Goal: Transaction & Acquisition: Obtain resource

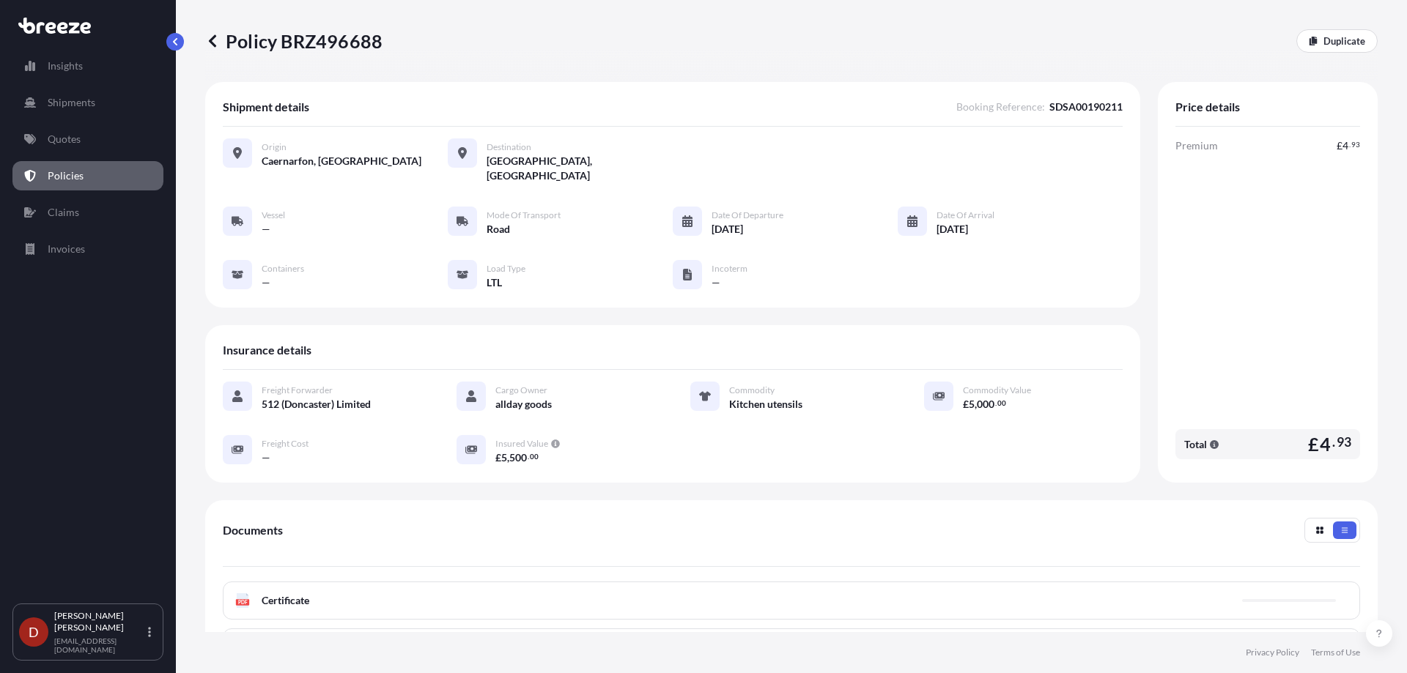
scroll to position [193, 0]
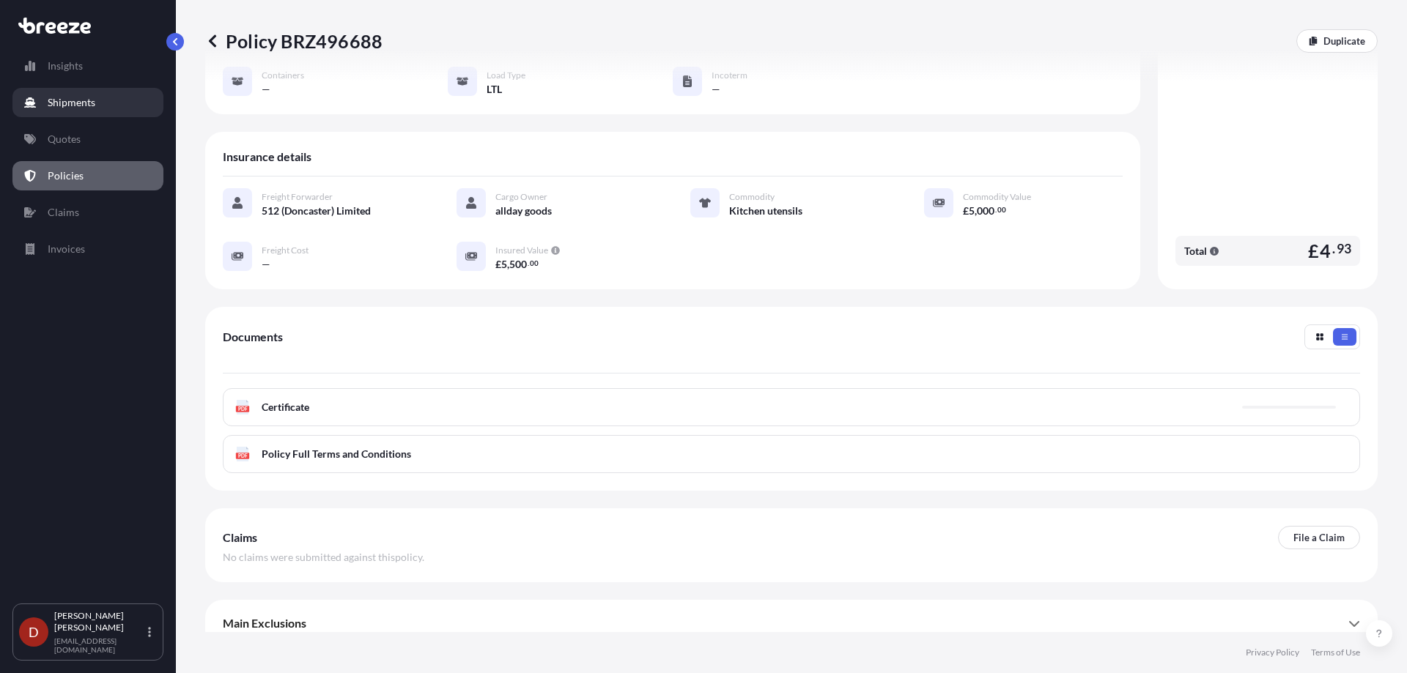
click at [78, 97] on p "Shipments" at bounding box center [72, 102] width 48 height 15
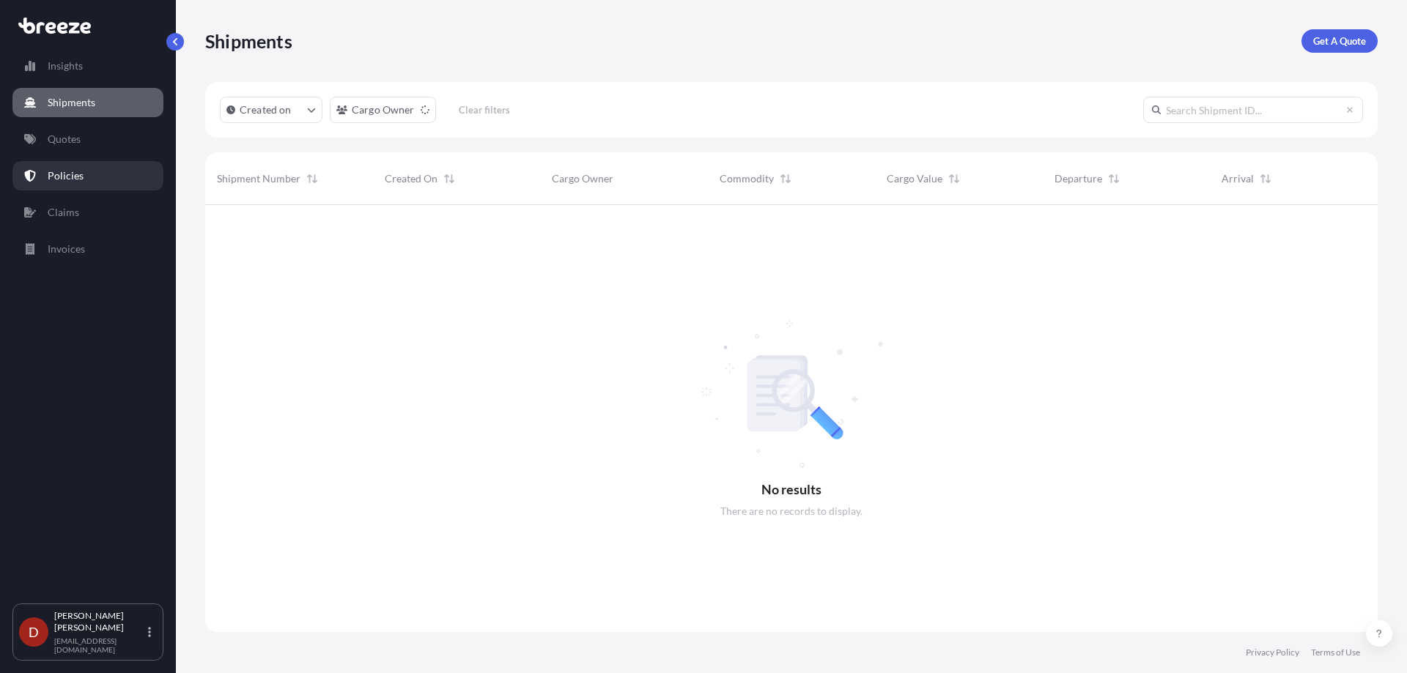
scroll to position [469, 1161]
click at [1353, 40] on p "Get A Quote" at bounding box center [1339, 41] width 53 height 15
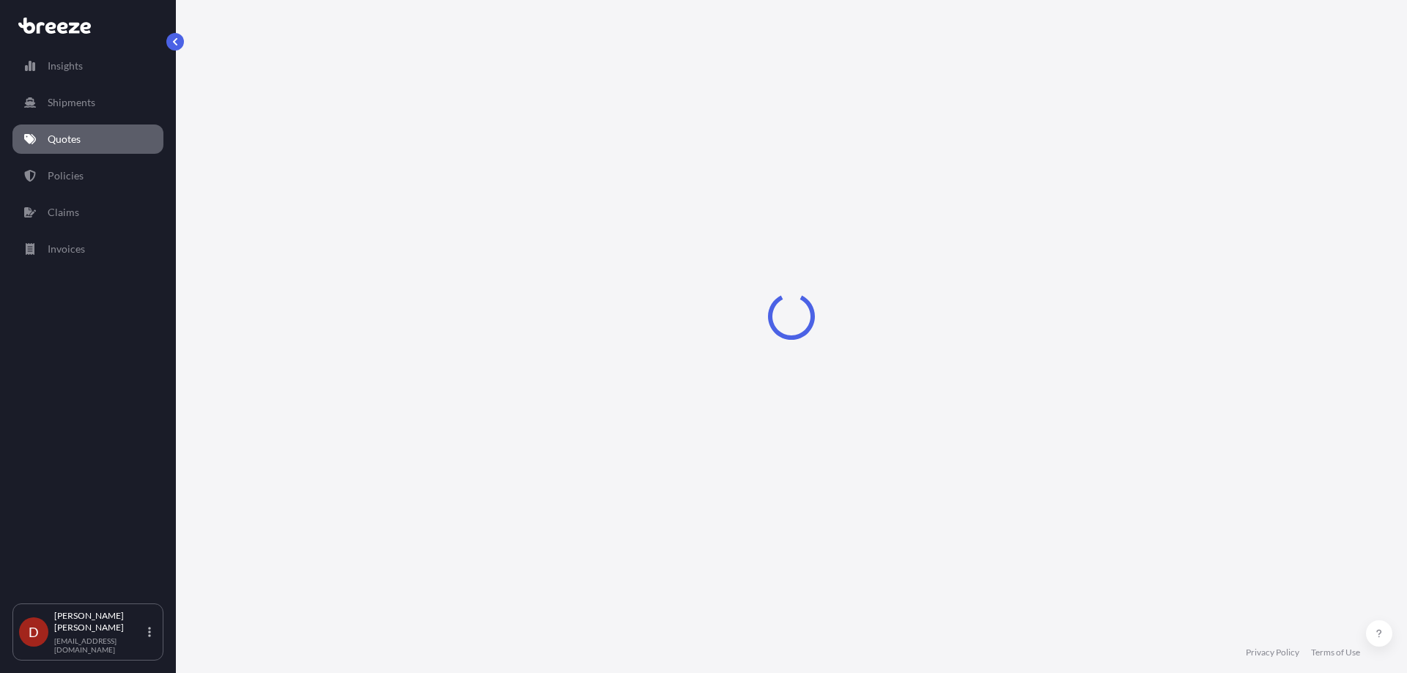
select select "Sea"
select select "1"
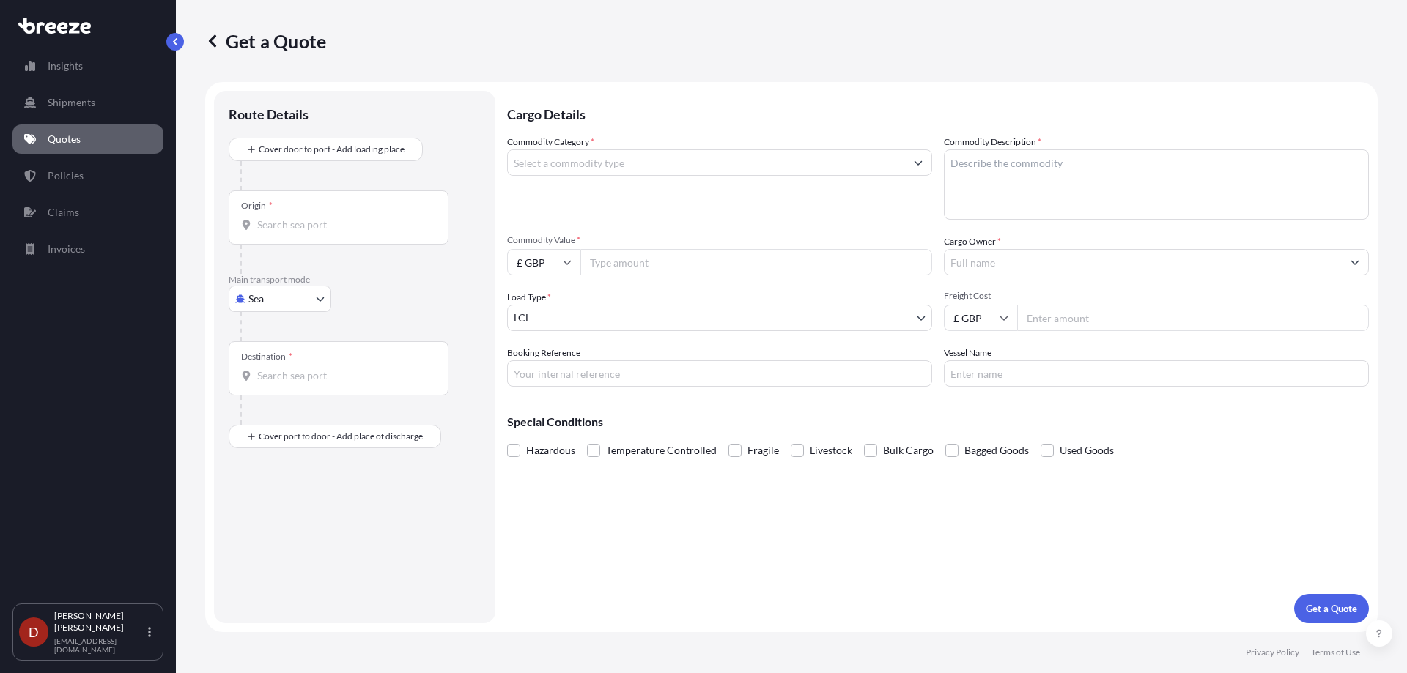
click at [330, 210] on div "Origin *" at bounding box center [339, 217] width 220 height 54
click at [330, 218] on input "Origin *" at bounding box center [343, 225] width 173 height 15
click at [286, 294] on div "Please type and select an option." at bounding box center [374, 273] width 290 height 44
click at [286, 300] on body "0 options available. Insights Shipments Quotes Policies Claims Invoices D [PERS…" at bounding box center [703, 336] width 1407 height 673
click at [270, 383] on span "Road" at bounding box center [267, 389] width 23 height 15
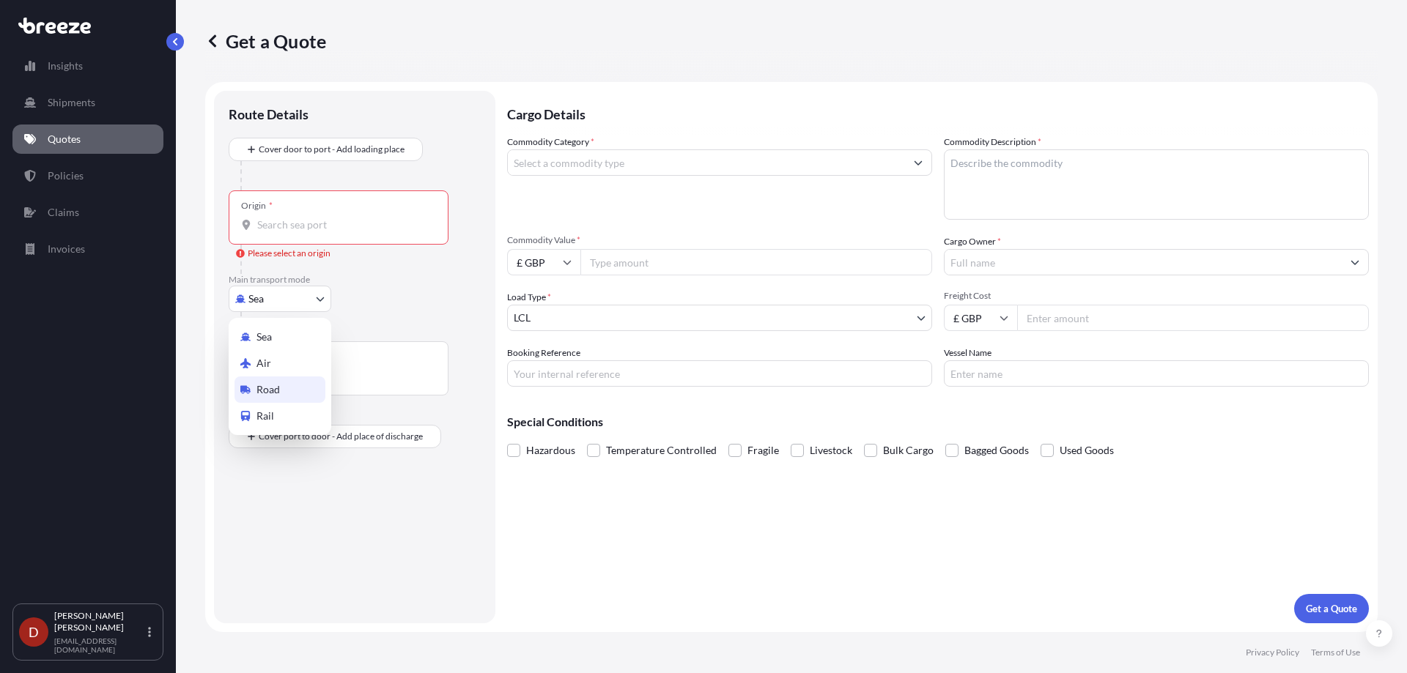
select select "Road"
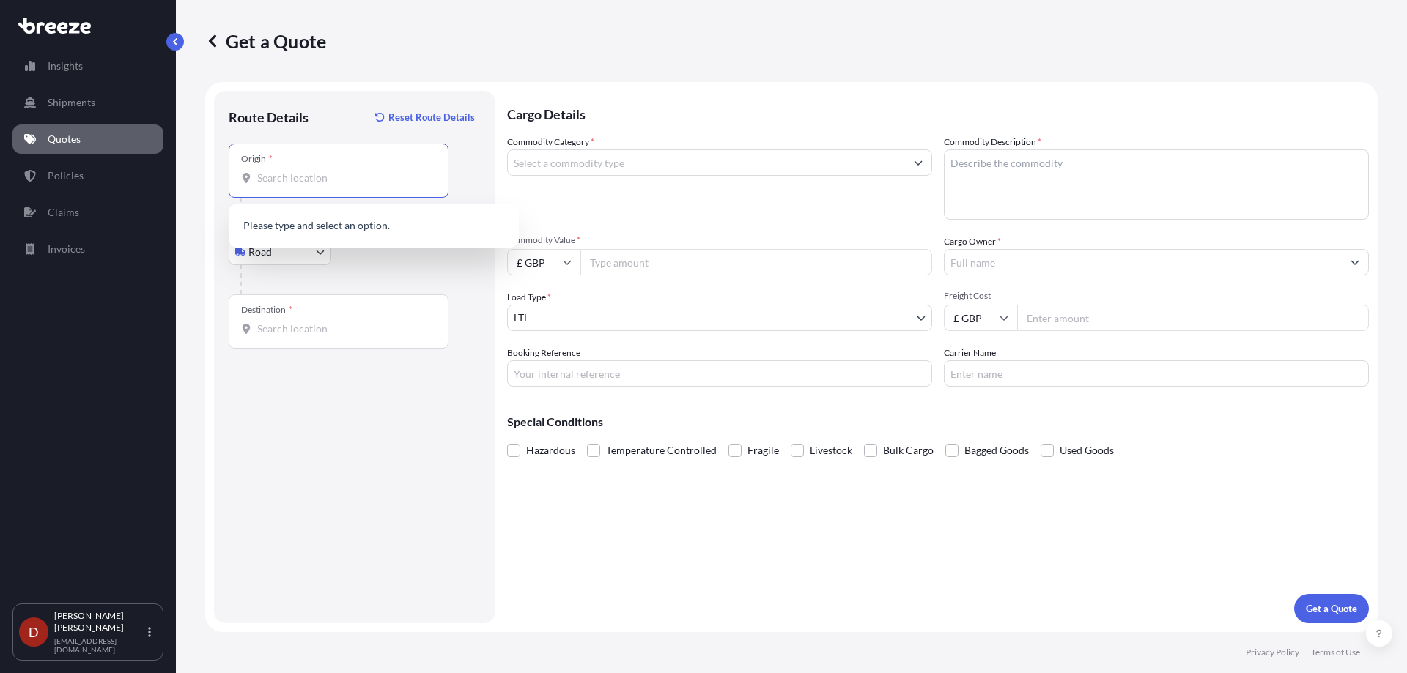
click at [278, 180] on input "Origin *" at bounding box center [343, 178] width 173 height 15
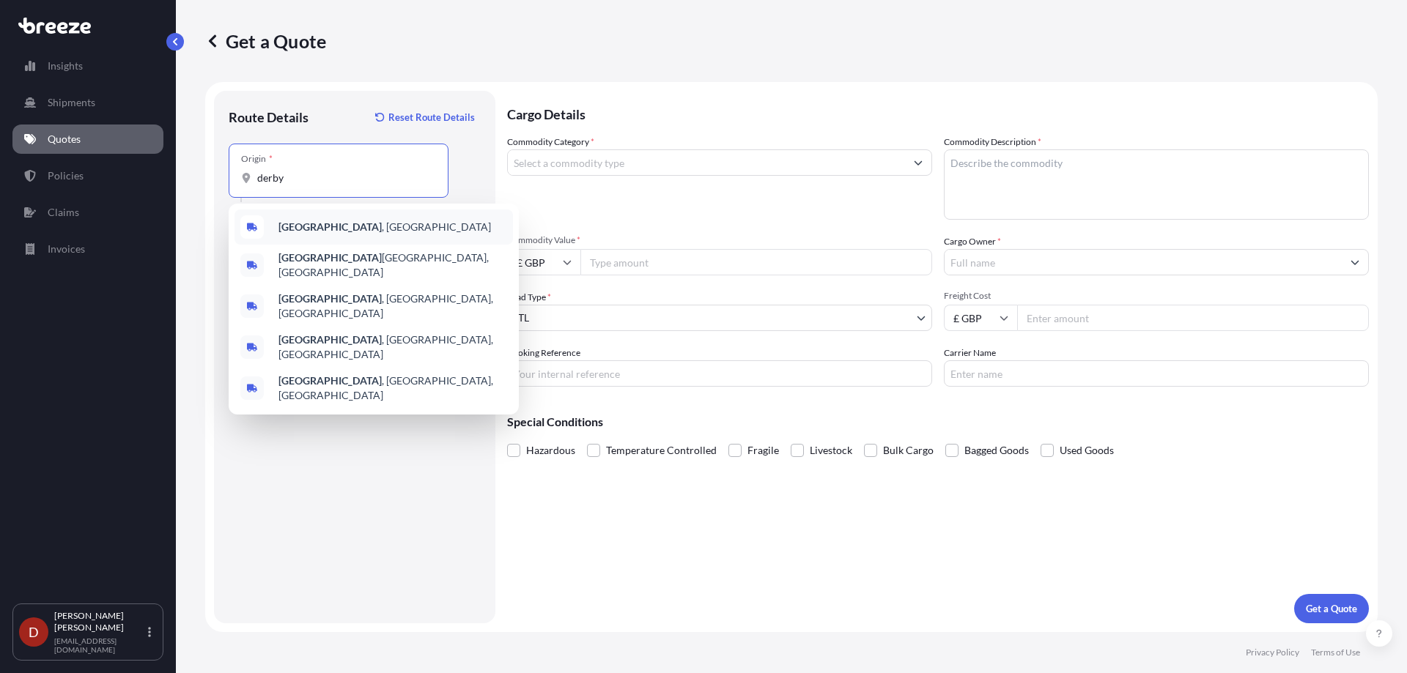
click at [297, 226] on b "[GEOGRAPHIC_DATA]" at bounding box center [329, 227] width 103 height 12
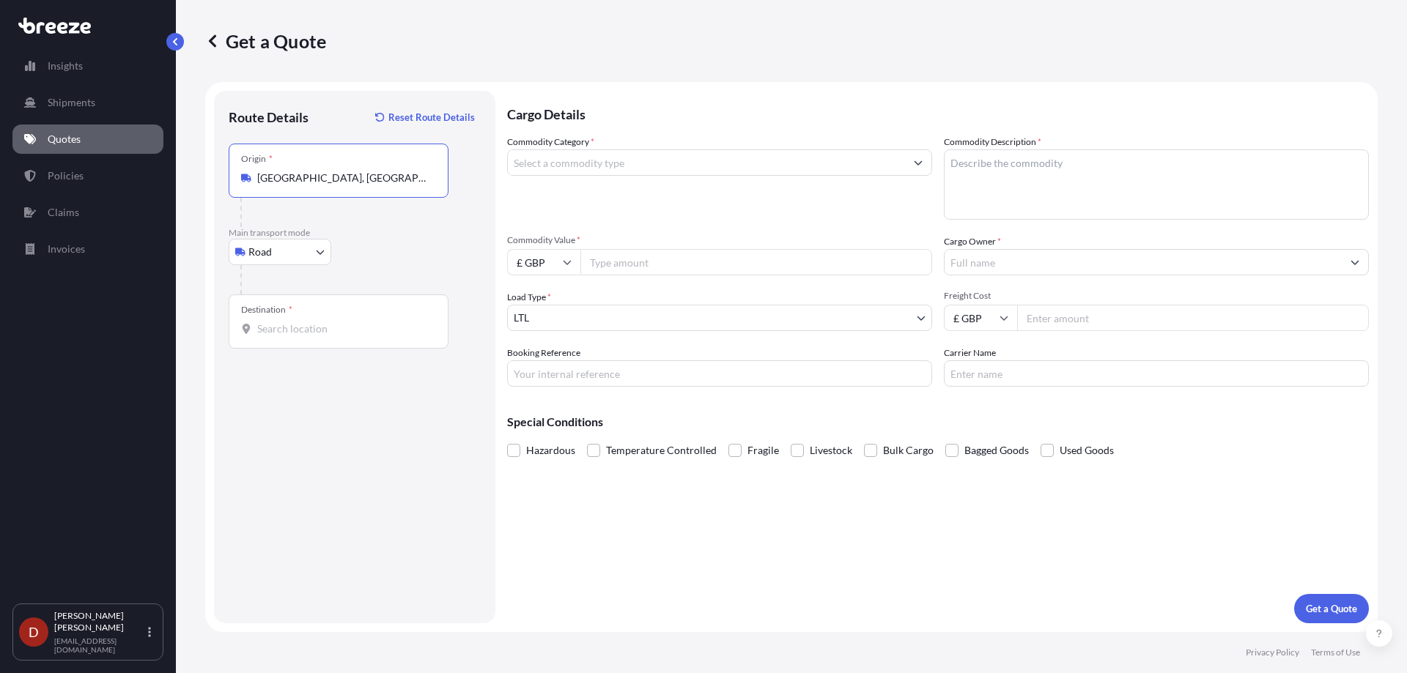
type input "[GEOGRAPHIC_DATA], [GEOGRAPHIC_DATA]"
click at [281, 333] on input "Destination *" at bounding box center [343, 329] width 173 height 15
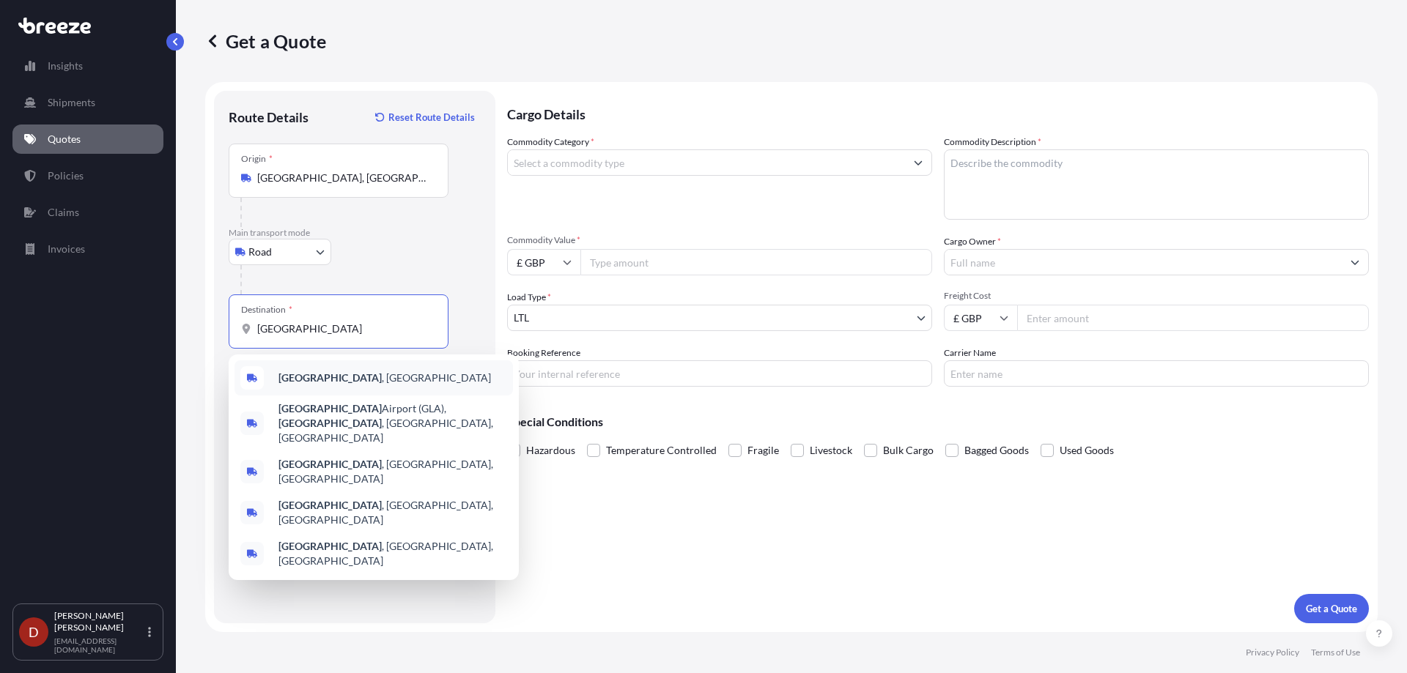
click at [300, 388] on div "[GEOGRAPHIC_DATA] , [GEOGRAPHIC_DATA]" at bounding box center [373, 377] width 278 height 35
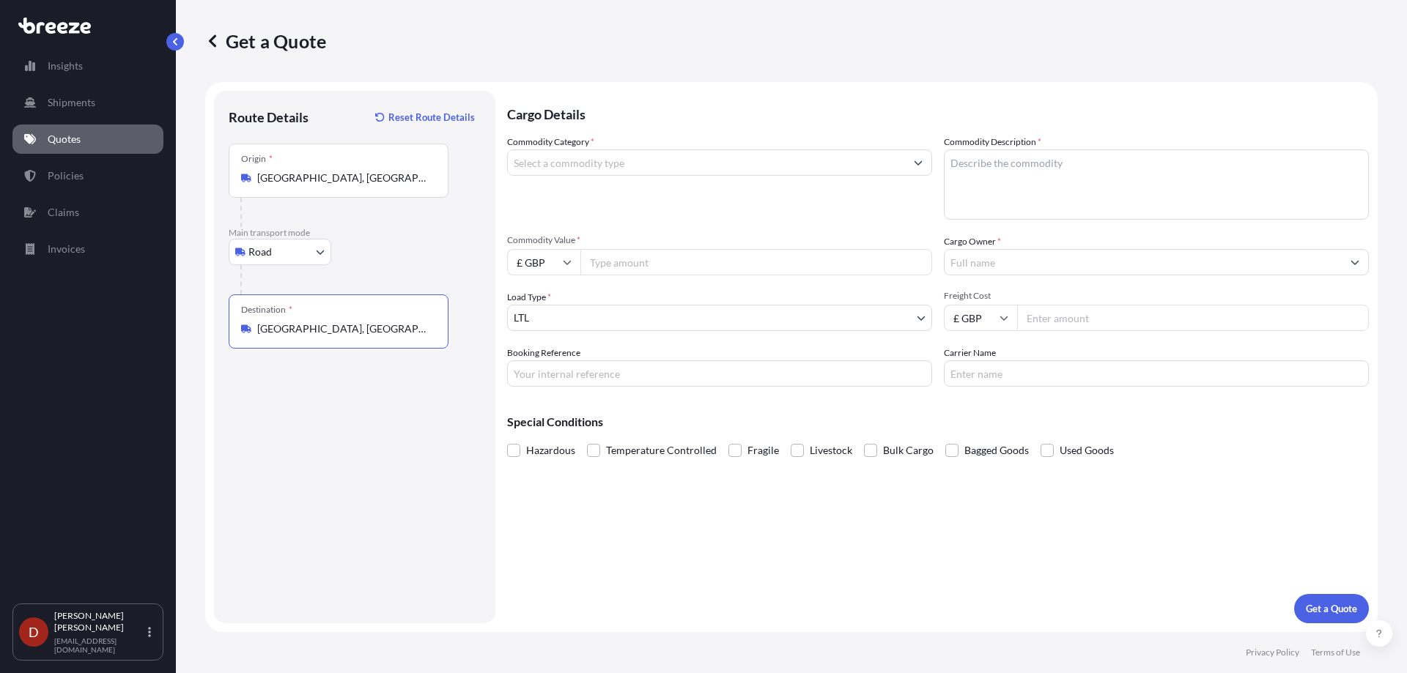
type input "[GEOGRAPHIC_DATA], [GEOGRAPHIC_DATA]"
click at [621, 173] on input "Commodity Category *" at bounding box center [706, 162] width 397 height 26
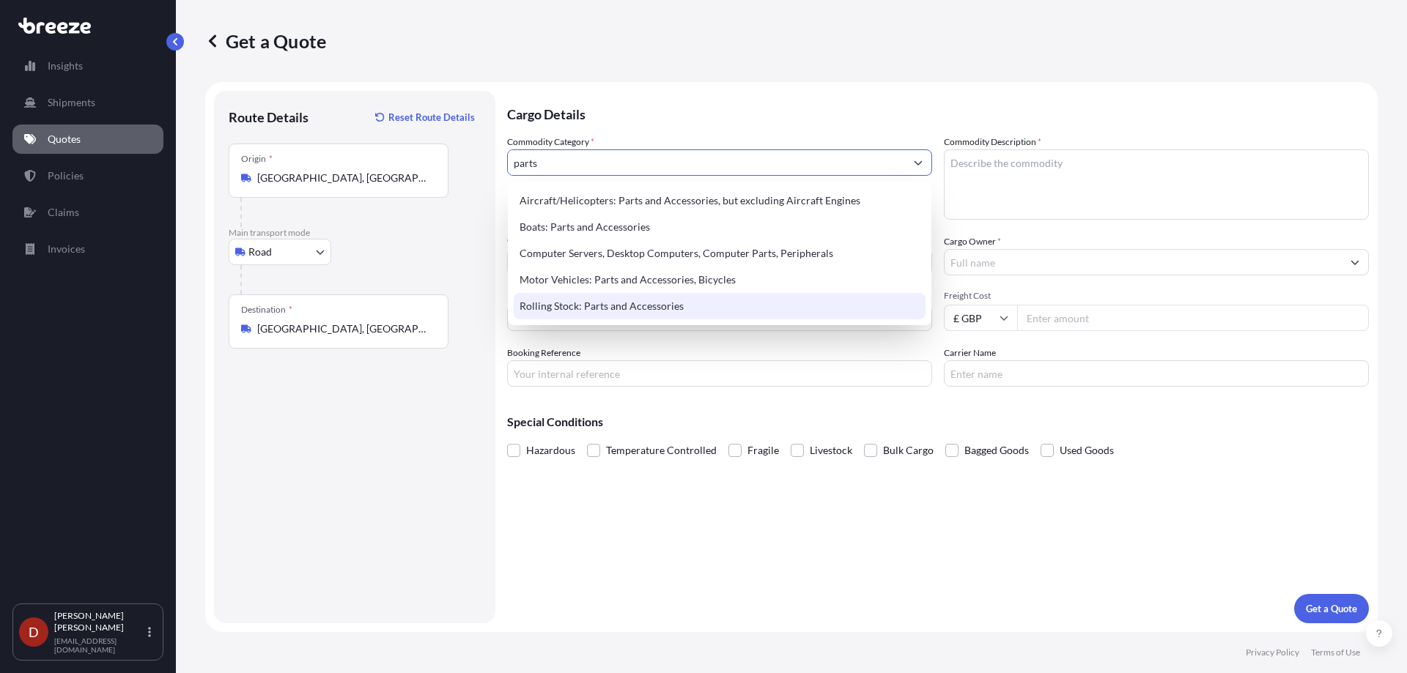
click at [568, 301] on div "Rolling Stock: Parts and Accessories" at bounding box center [720, 306] width 412 height 26
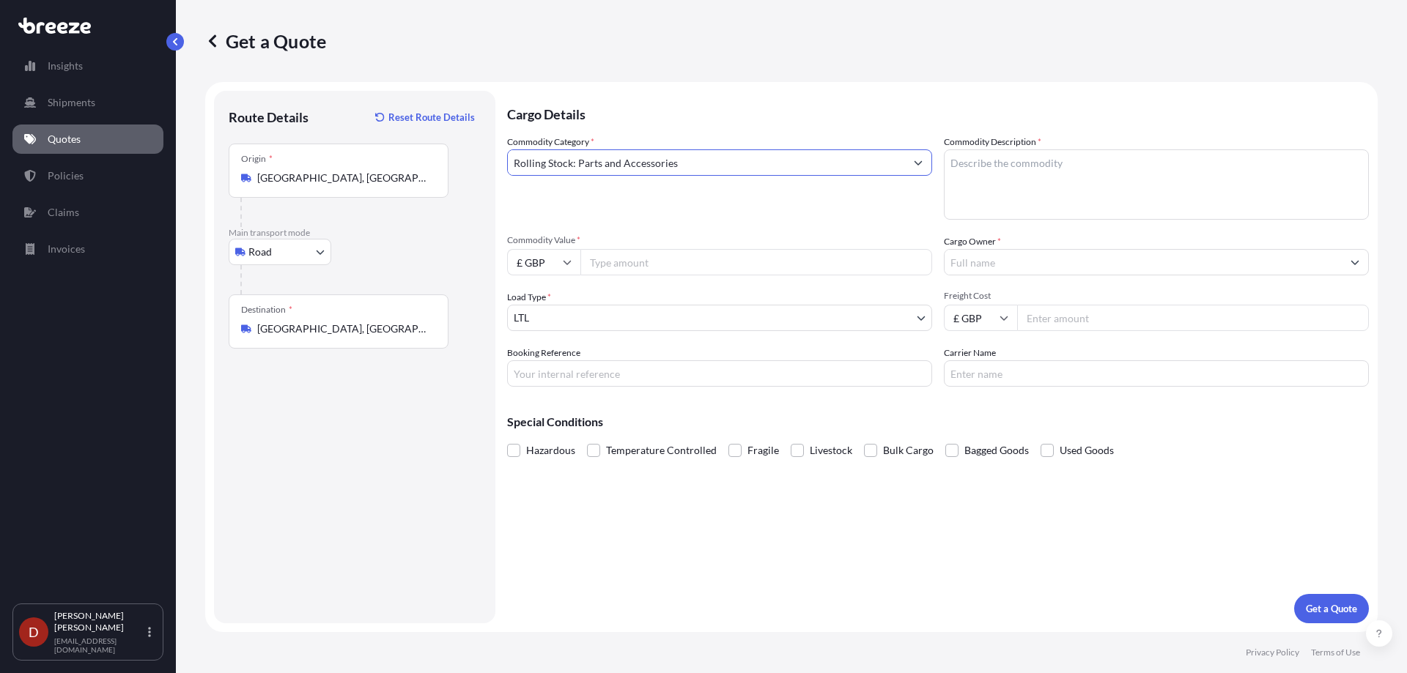
type input "Rolling Stock: Parts and Accessories"
click at [999, 171] on textarea "Commodity Description *" at bounding box center [1156, 184] width 425 height 70
paste textarea "Ultrasonic Instrument"
type textarea "Ultrasonic Instrument"
click at [688, 259] on input "Commodity Value *" at bounding box center [756, 262] width 352 height 26
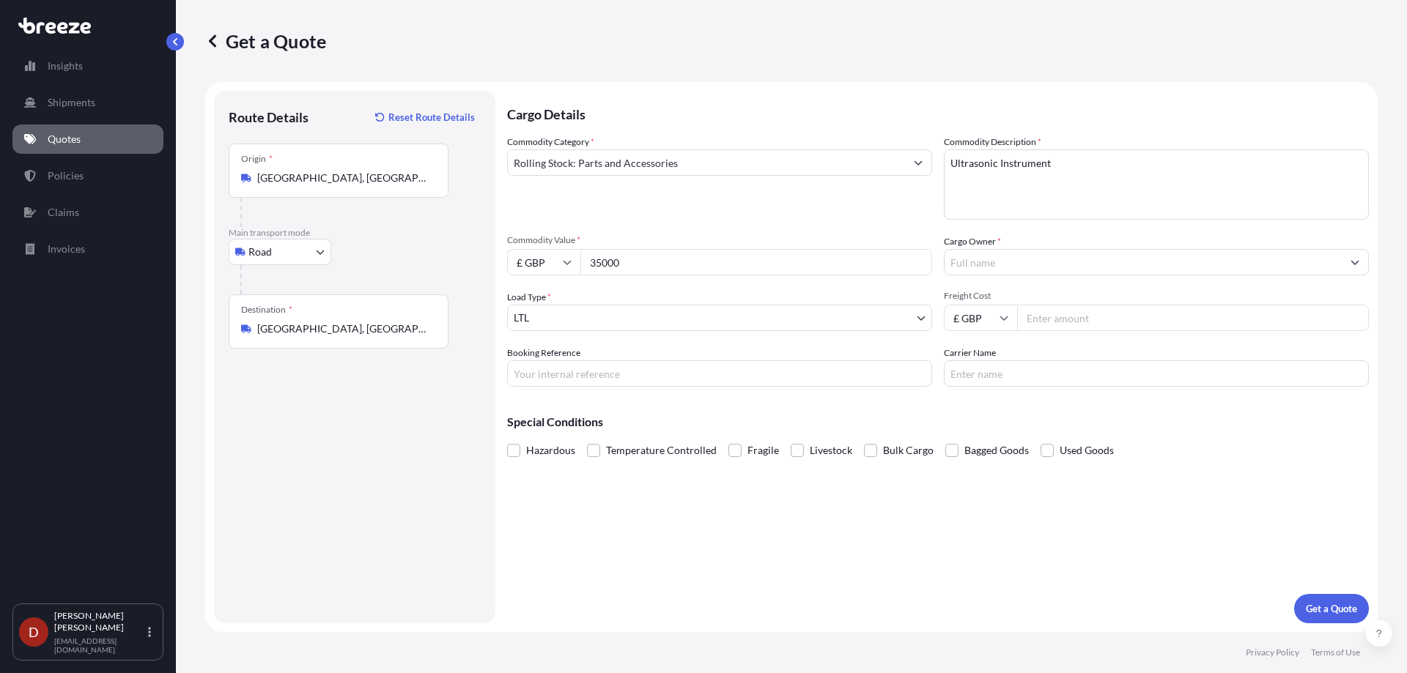
type input "35000"
click at [990, 267] on input "Cargo Owner *" at bounding box center [1142, 262] width 397 height 26
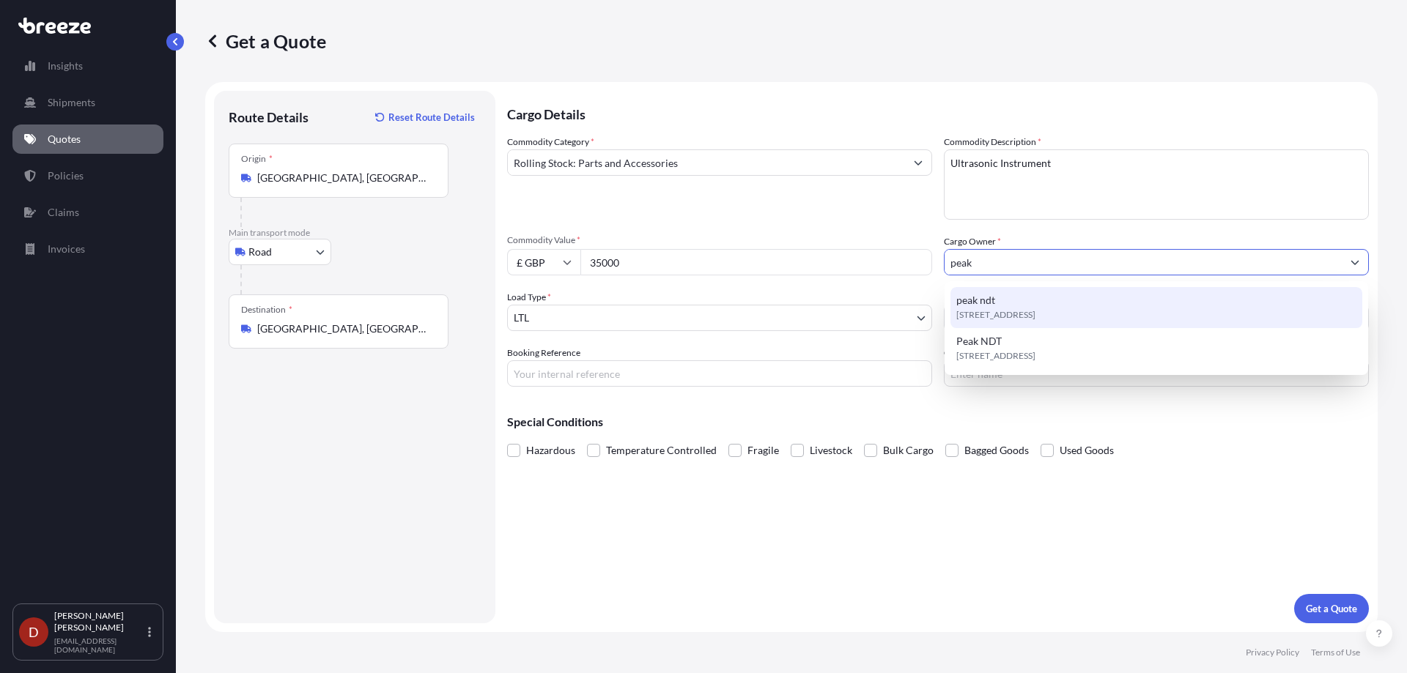
click at [998, 337] on span "Peak NDT" at bounding box center [978, 341] width 45 height 15
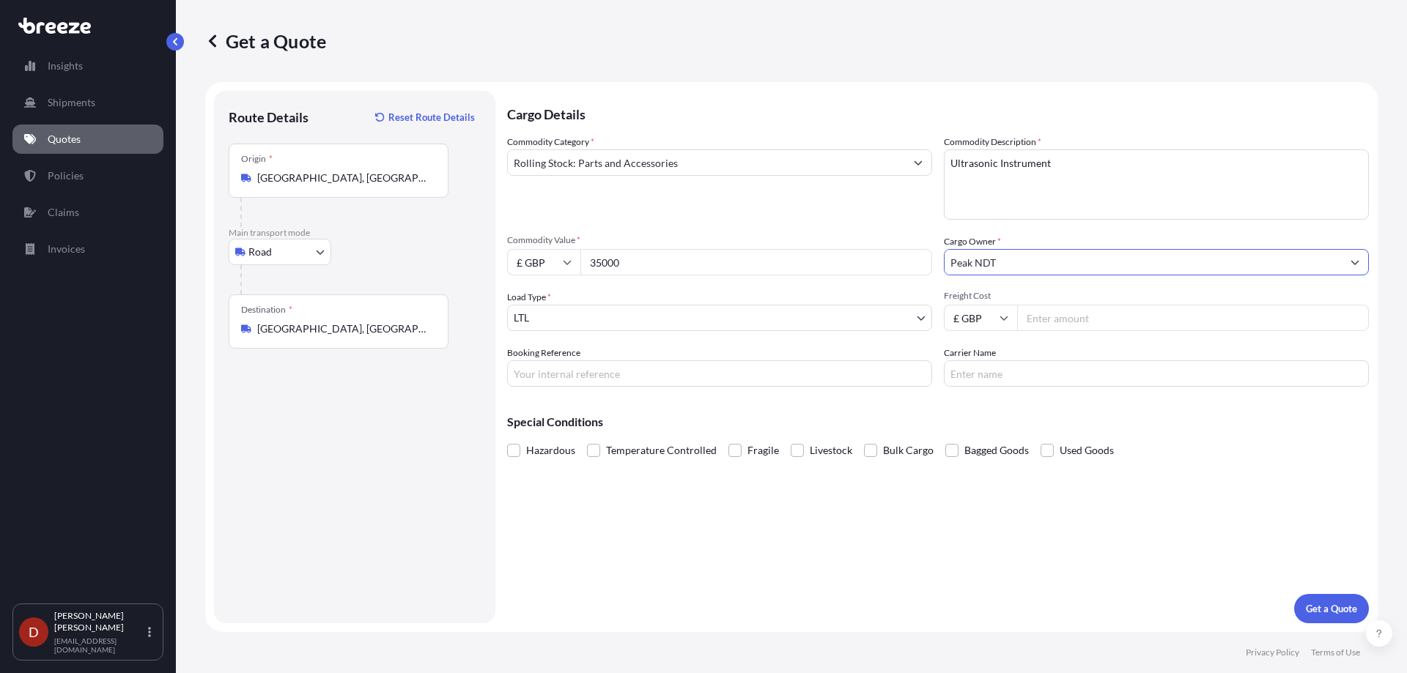
type input "Peak NDT"
click at [725, 380] on input "Booking Reference" at bounding box center [719, 373] width 425 height 26
click at [1294, 594] on button "Get a Quote" at bounding box center [1331, 608] width 75 height 29
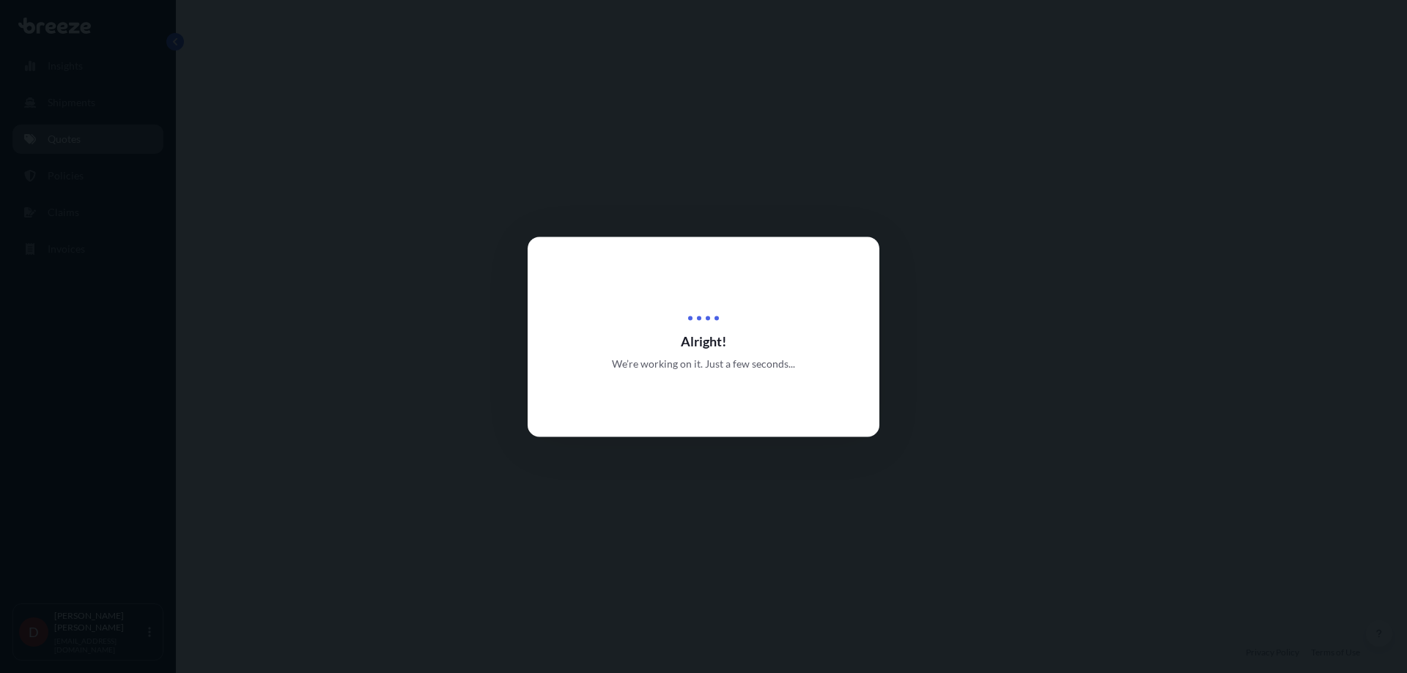
select select "Road"
select select "1"
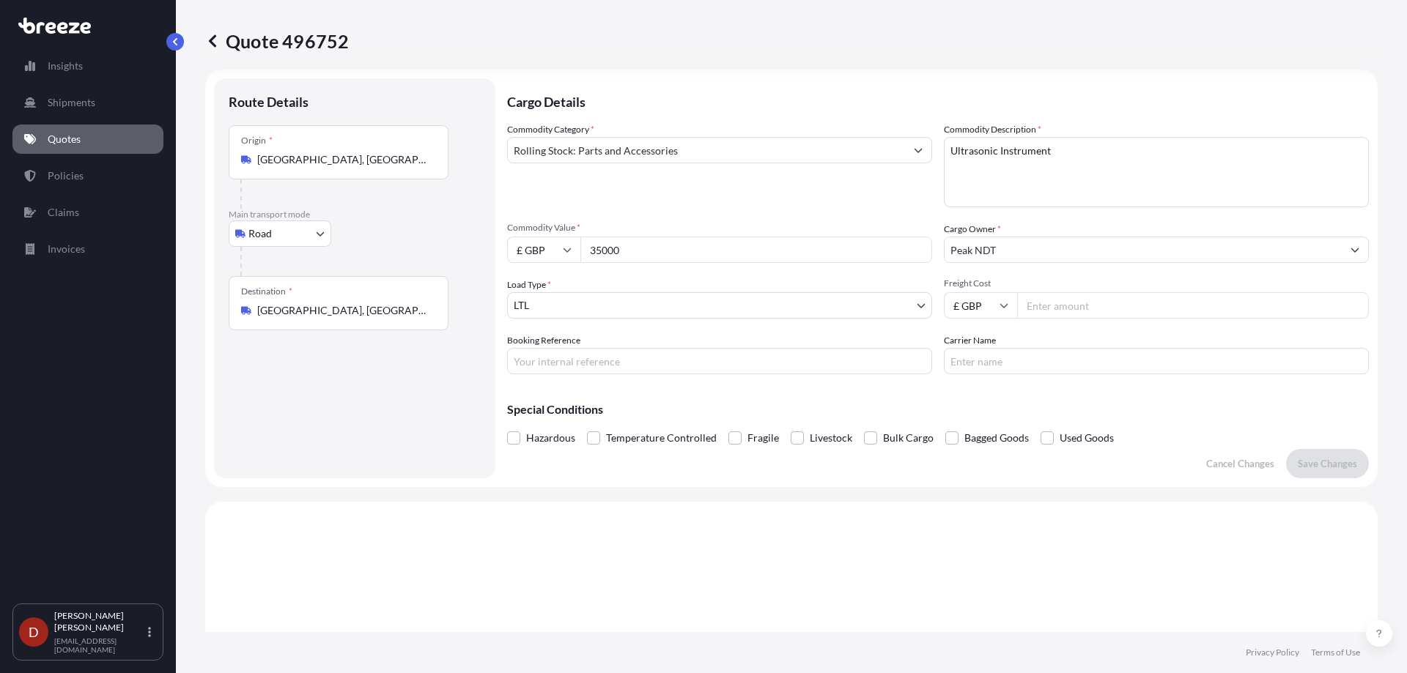
scroll to position [1, 0]
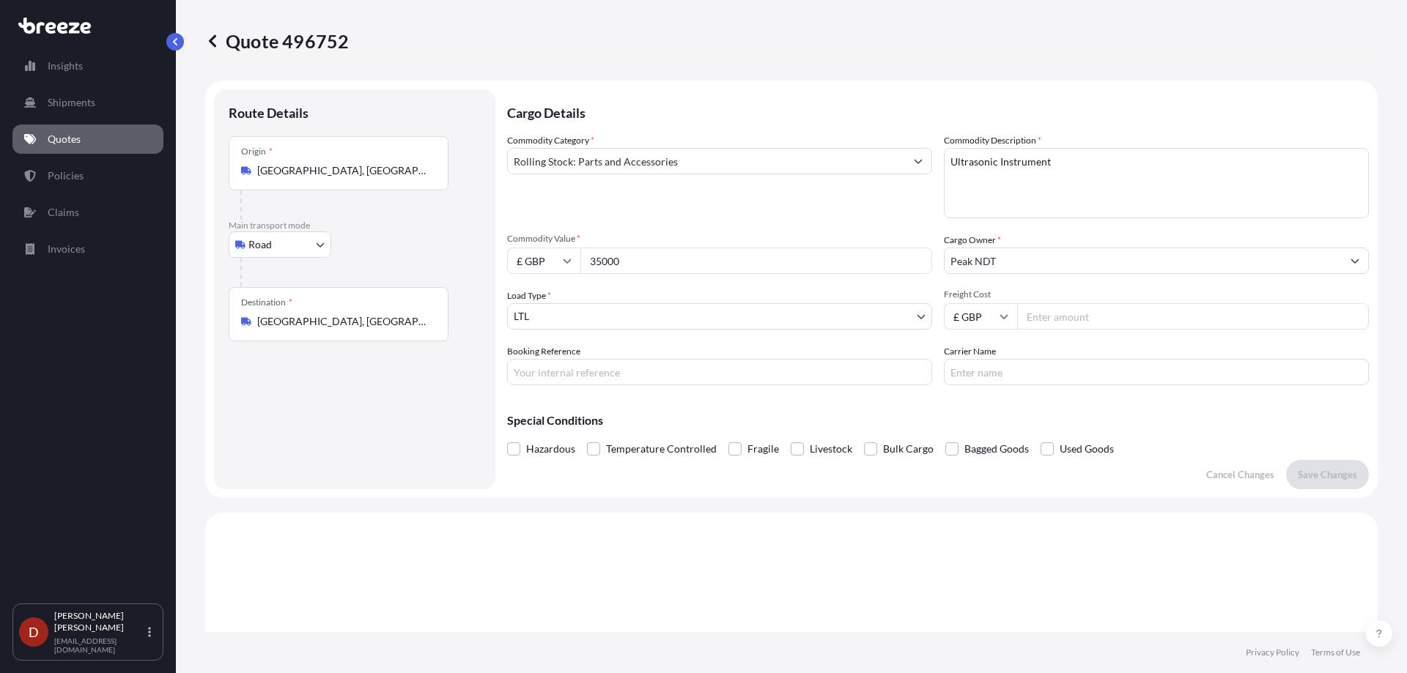
click at [653, 364] on input "Booking Reference" at bounding box center [719, 372] width 425 height 26
click at [643, 393] on div "Cargo Details Commodity Category * Rolling Stock: Parts and Accessories Commodi…" at bounding box center [938, 289] width 862 height 400
click at [633, 364] on input "SDSA001" at bounding box center [719, 372] width 425 height 26
type input "SDSA00190217"
click at [1322, 481] on p "Save Changes" at bounding box center [1327, 474] width 59 height 15
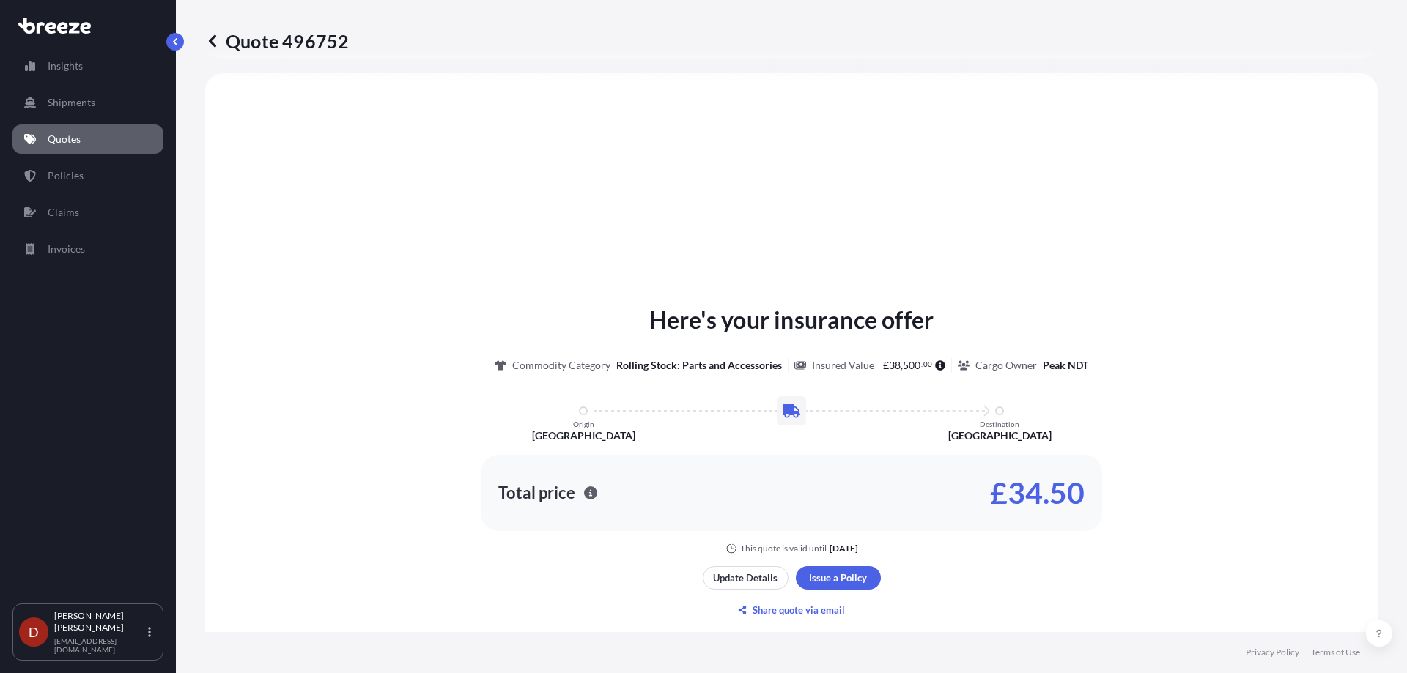
select select "Road"
select select "1"
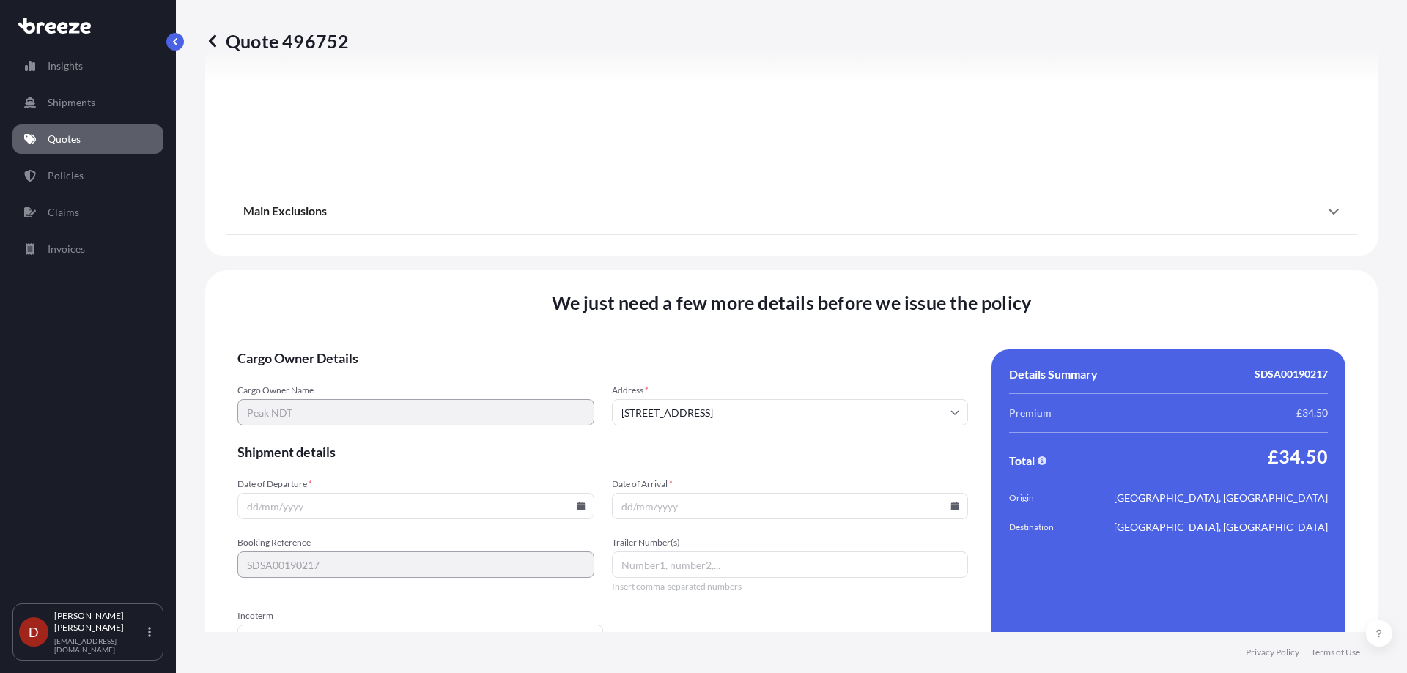
scroll to position [1638, 0]
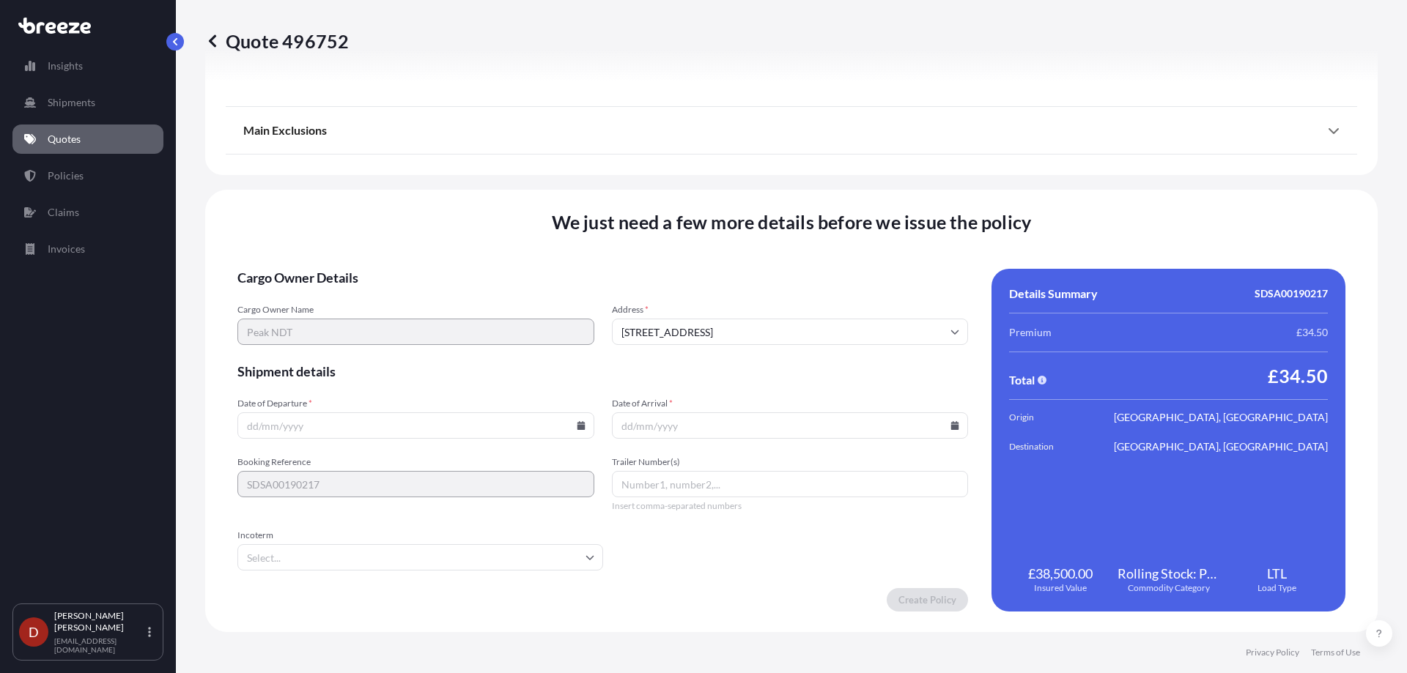
click at [374, 418] on input "Date of Departure *" at bounding box center [415, 426] width 357 height 26
click at [580, 426] on div at bounding box center [415, 426] width 357 height 26
click at [580, 426] on icon at bounding box center [581, 425] width 8 height 9
click at [409, 297] on button "14" at bounding box center [413, 295] width 23 height 23
type input "[DATE]"
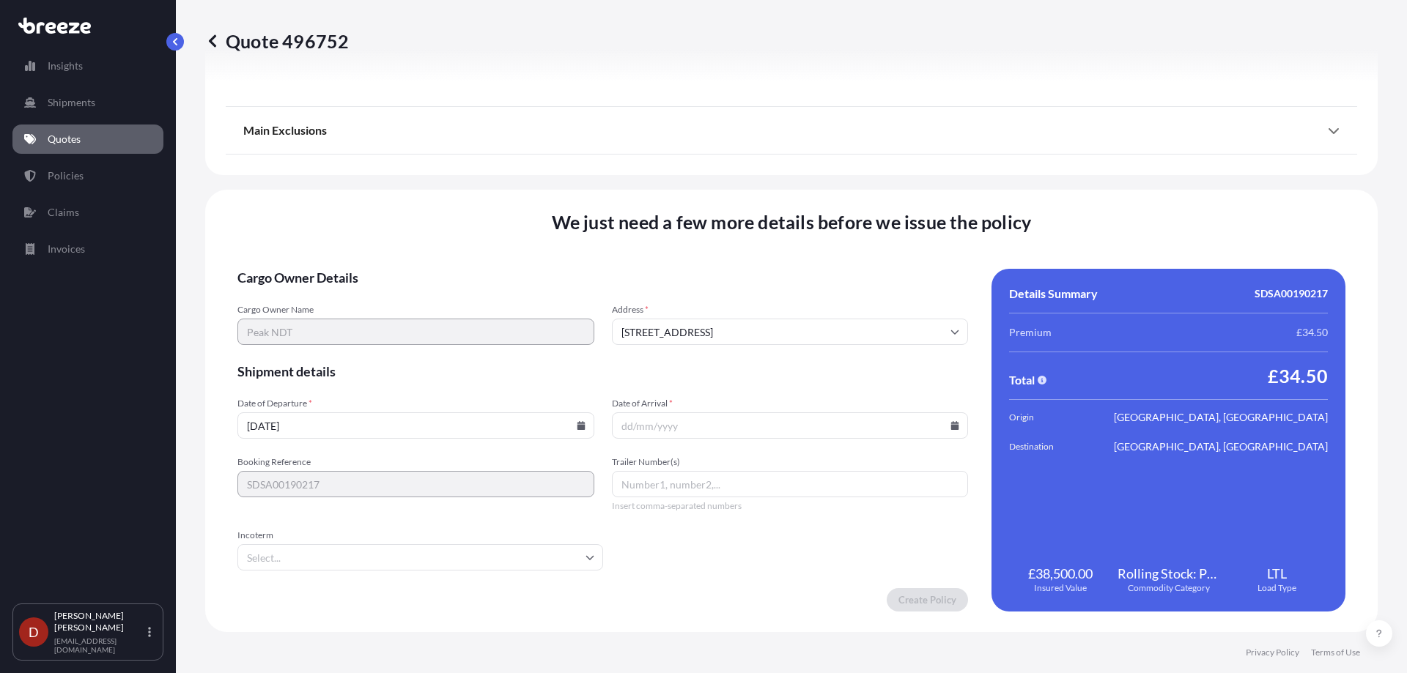
drag, startPoint x: 657, startPoint y: 395, endPoint x: 676, endPoint y: 415, distance: 27.5
click at [660, 396] on form "Cargo Owner Details Cargo Owner Name Peak NDT Address * [GEOGRAPHIC_DATA] Shipm…" at bounding box center [602, 440] width 730 height 343
click at [677, 415] on input "Date of Arrival *" at bounding box center [790, 426] width 357 height 26
click at [950, 426] on icon at bounding box center [954, 425] width 9 height 9
click at [815, 286] on button "15" at bounding box center [818, 295] width 23 height 23
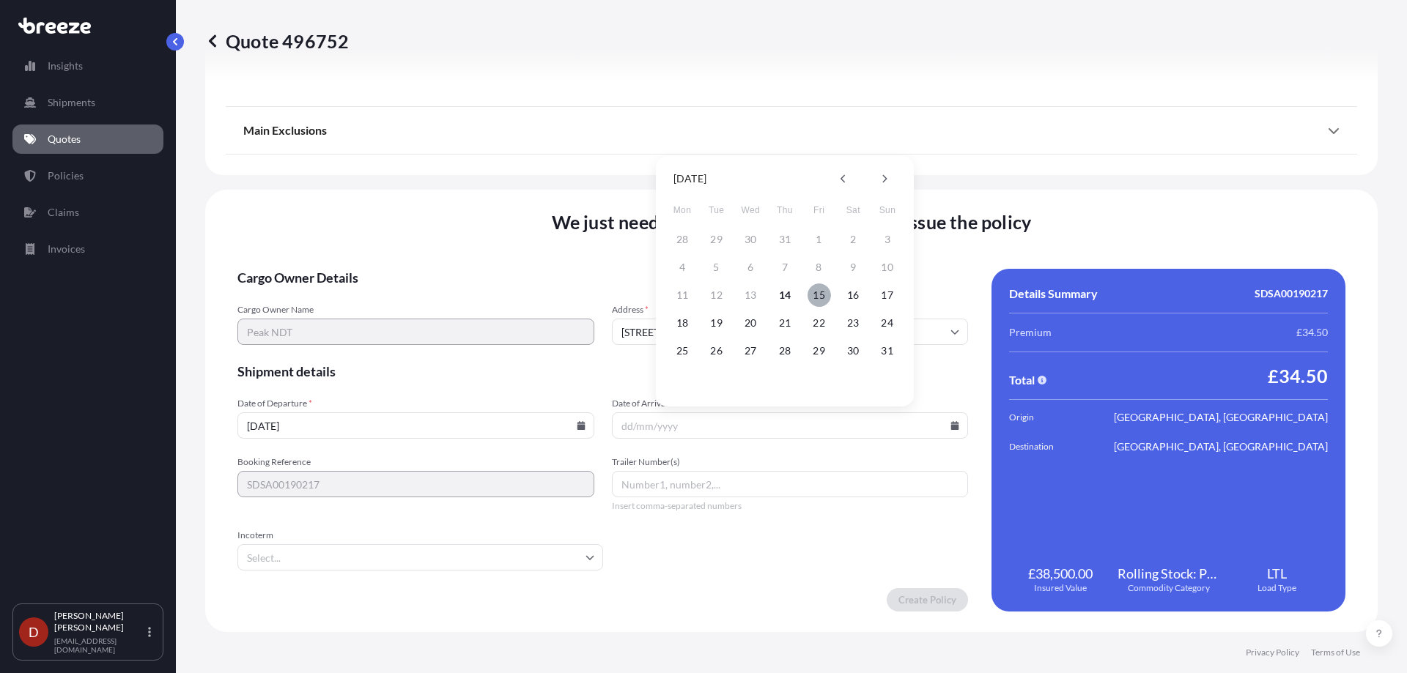
type input "[DATE]"
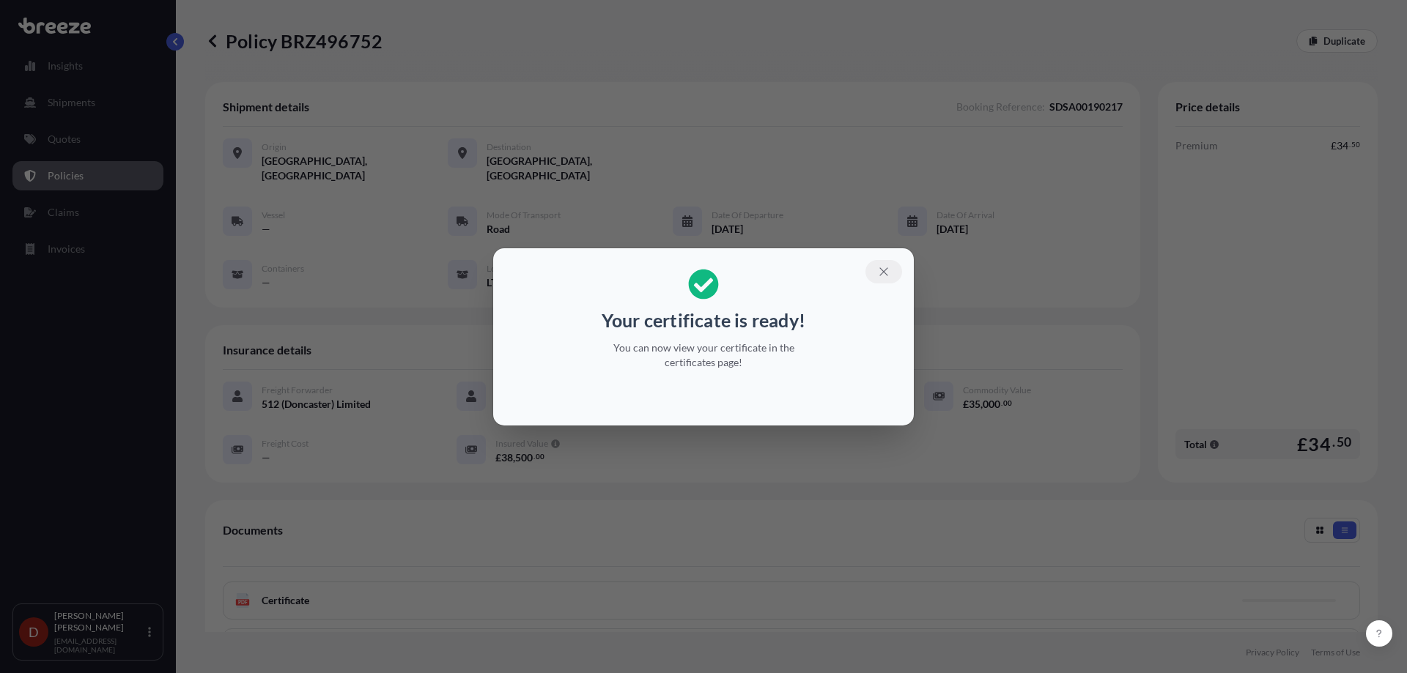
click at [875, 265] on button "button" at bounding box center [883, 271] width 37 height 23
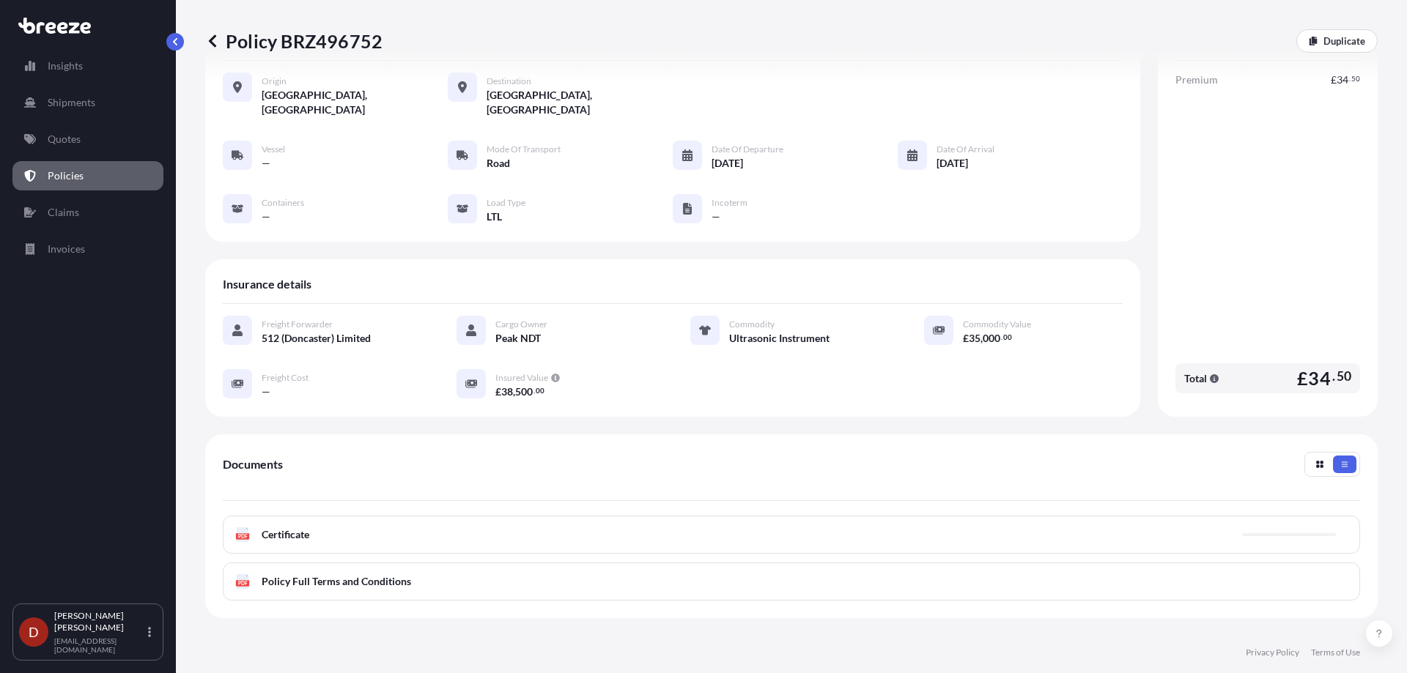
scroll to position [129, 0]
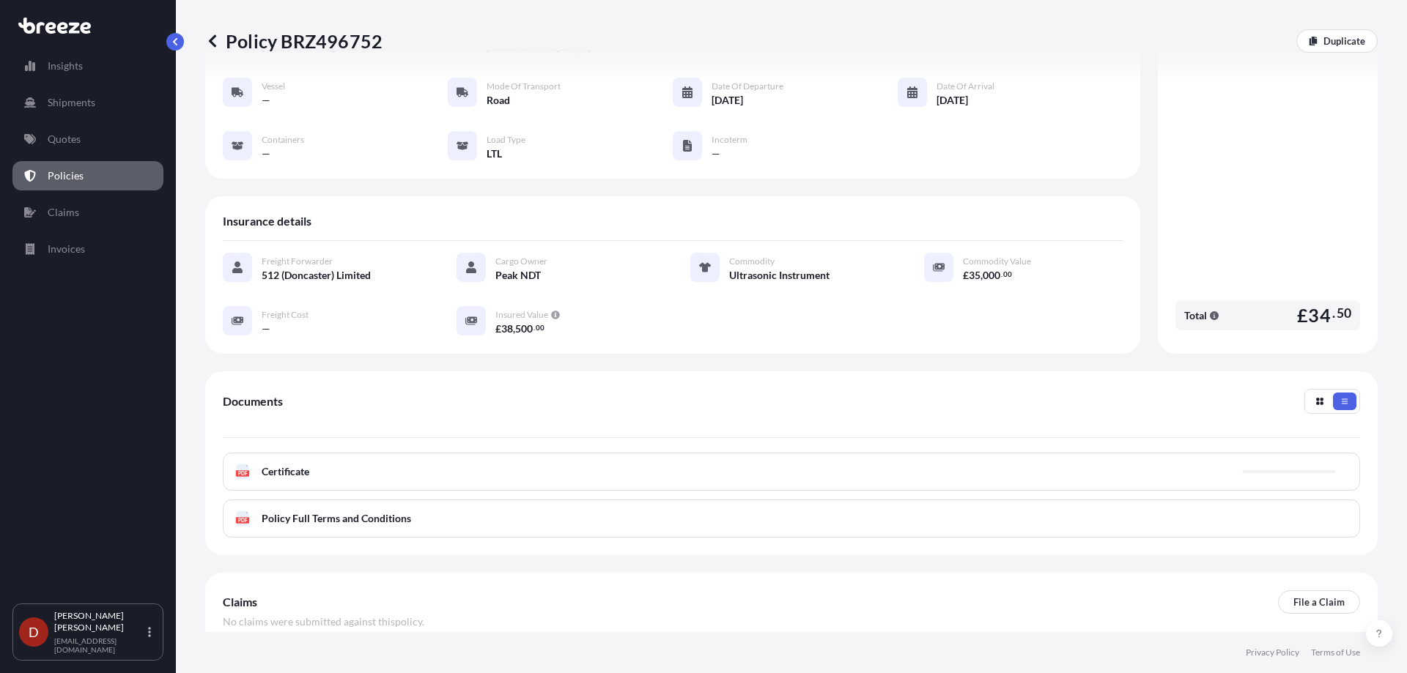
click at [580, 453] on div "PDF Certificate" at bounding box center [791, 472] width 1137 height 38
click at [577, 457] on div "PDF Certificate" at bounding box center [791, 472] width 1137 height 38
click at [577, 457] on link "PDF Certificate [DATE]" at bounding box center [791, 472] width 1137 height 38
